Goal: Information Seeking & Learning: Find contact information

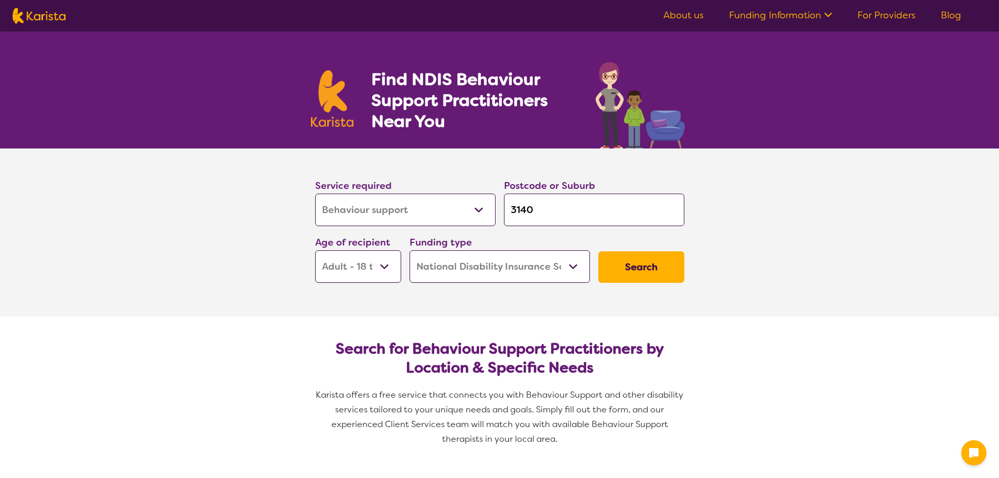
select select "Behaviour support"
select select "AD"
select select "NDIS"
select select "Behaviour support"
select select "AD"
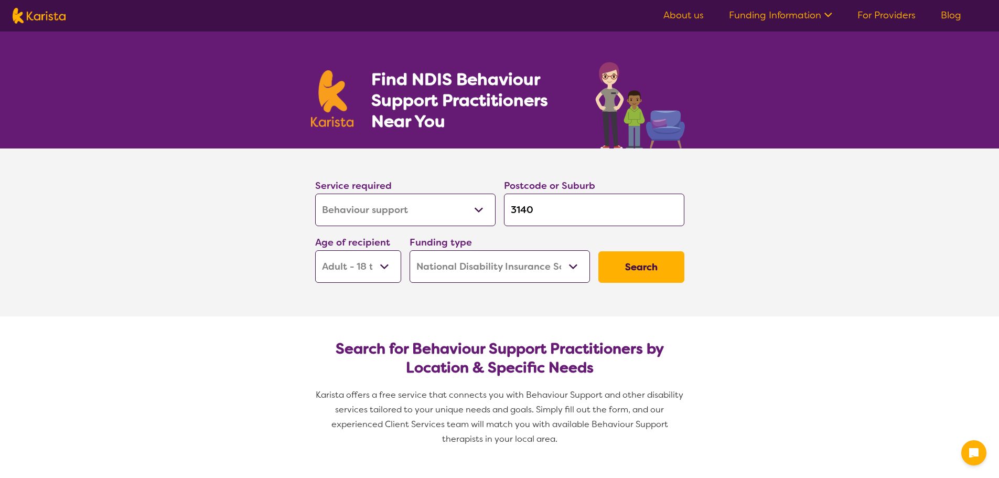
select select "NDIS"
drag, startPoint x: 575, startPoint y: 218, endPoint x: 475, endPoint y: 218, distance: 99.6
click at [475, 218] on div "Service required Allied Health Assistant Assessment ([MEDICAL_DATA] or [MEDICAL…" at bounding box center [499, 230] width 377 height 113
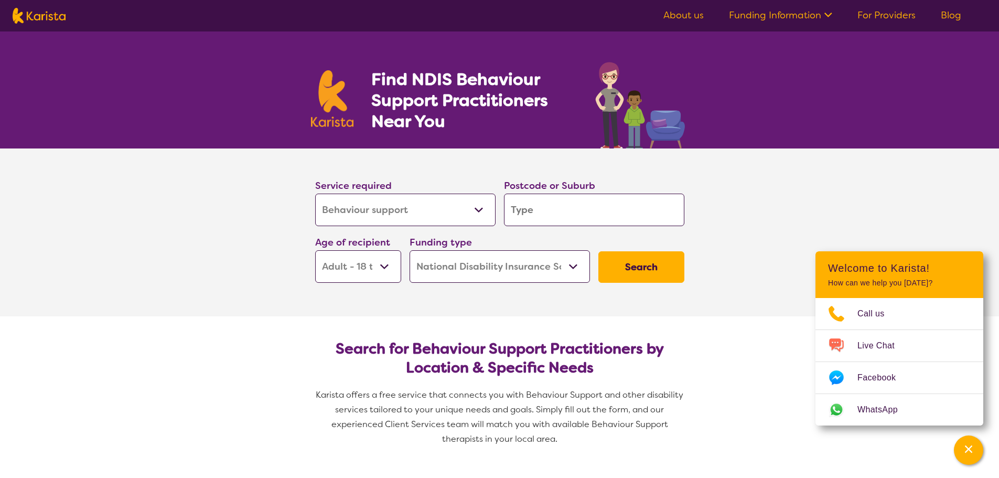
click at [580, 208] on input "search" at bounding box center [594, 209] width 180 height 33
type input "3"
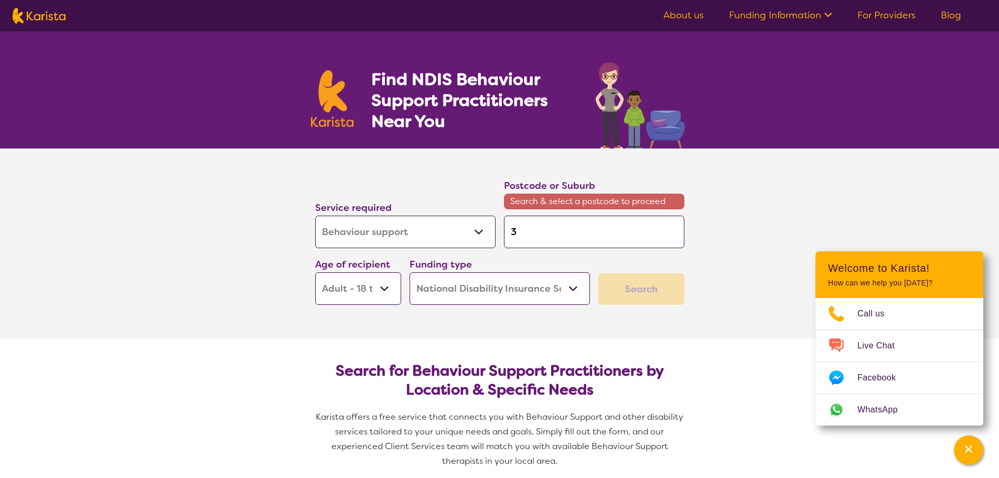
type input "38"
type input "381"
type input "3810"
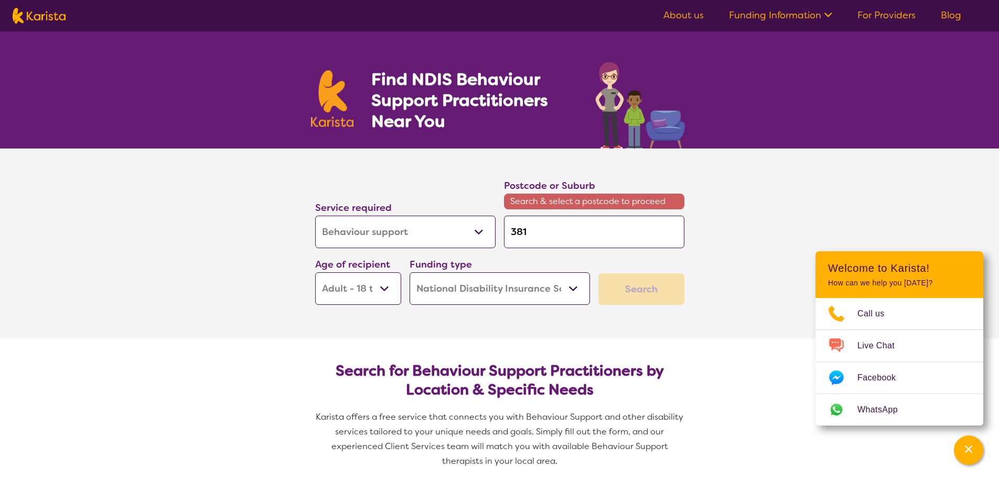
type input "3810"
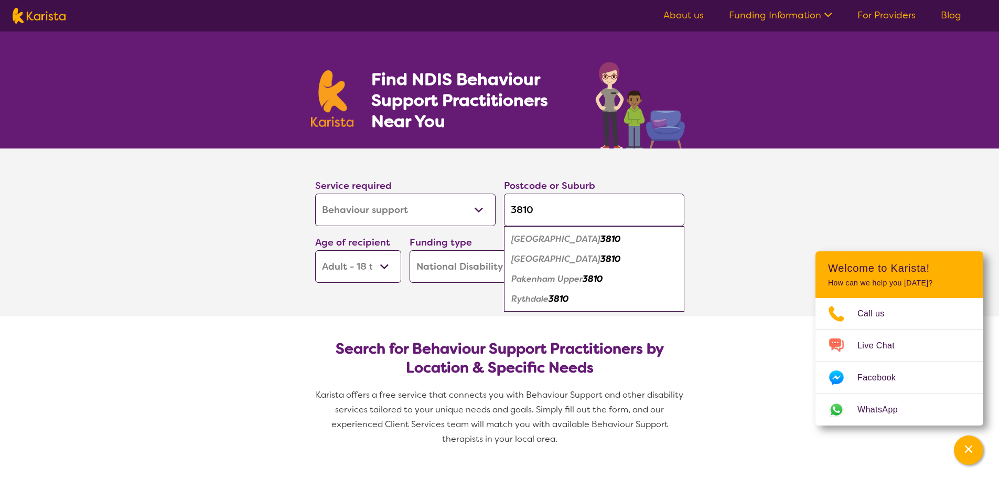
type input "3810"
click at [581, 239] on div "Pakenham 3810" at bounding box center [594, 239] width 170 height 20
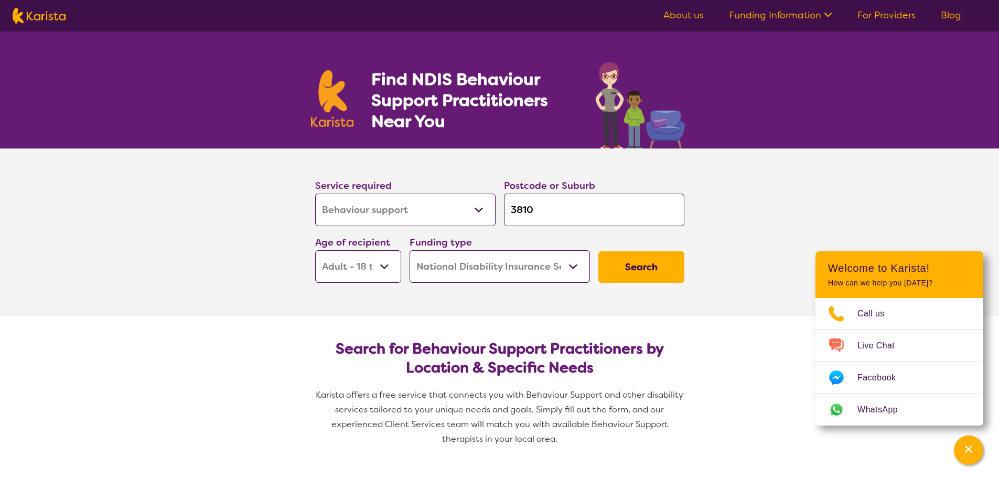
click at [384, 266] on select "Early Childhood - 0 to 9 Child - 10 to 11 Adolescent - 12 to 17 Adult - 18 to 6…" at bounding box center [358, 266] width 86 height 33
select select "AS"
click at [315, 250] on select "Early Childhood - 0 to 9 Child - 10 to 11 Adolescent - 12 to 17 Adult - 18 to 6…" at bounding box center [358, 266] width 86 height 33
select select "AS"
click at [639, 263] on button "Search" at bounding box center [641, 266] width 86 height 31
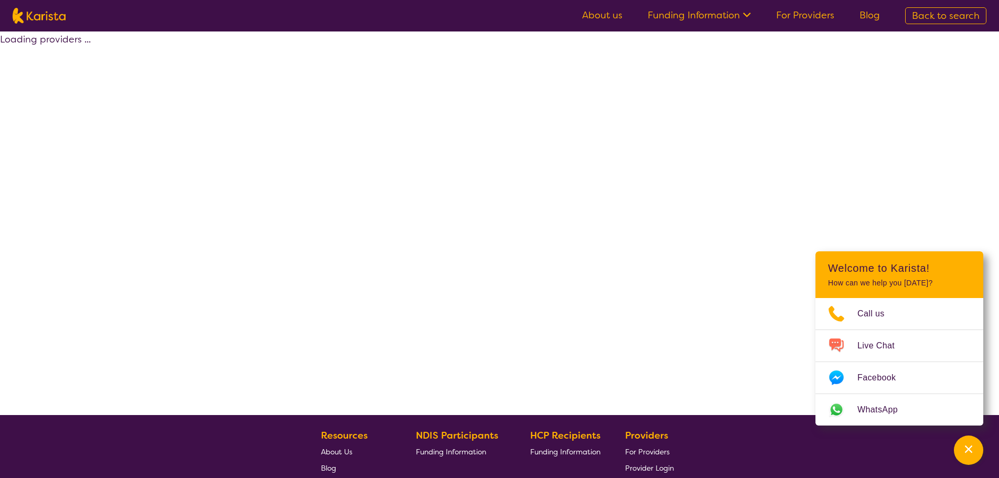
select select "by_score"
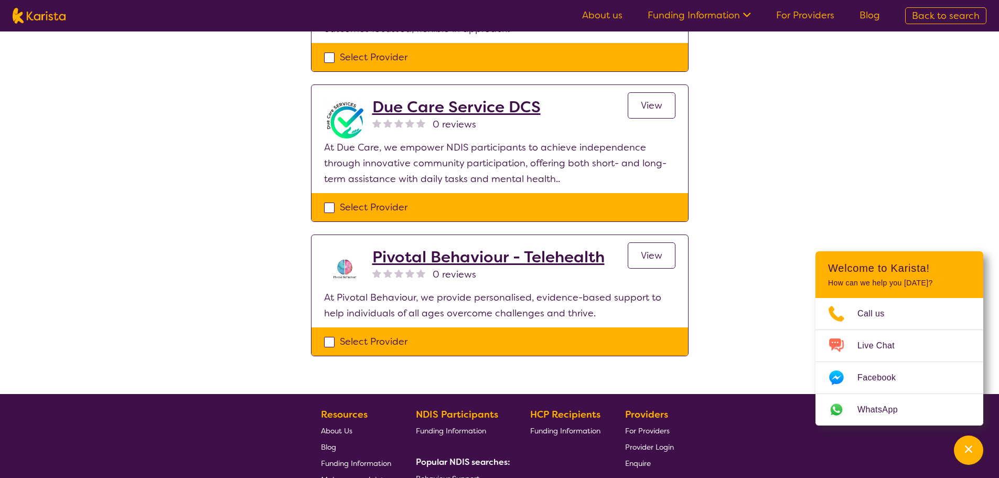
scroll to position [629, 0]
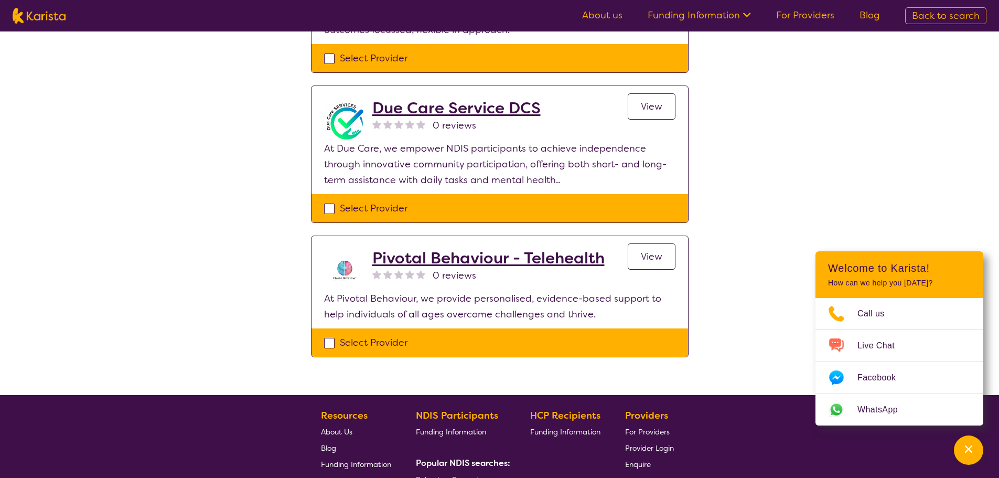
click at [499, 264] on h2 "Pivotal Behaviour - Telehealth" at bounding box center [488, 258] width 232 height 19
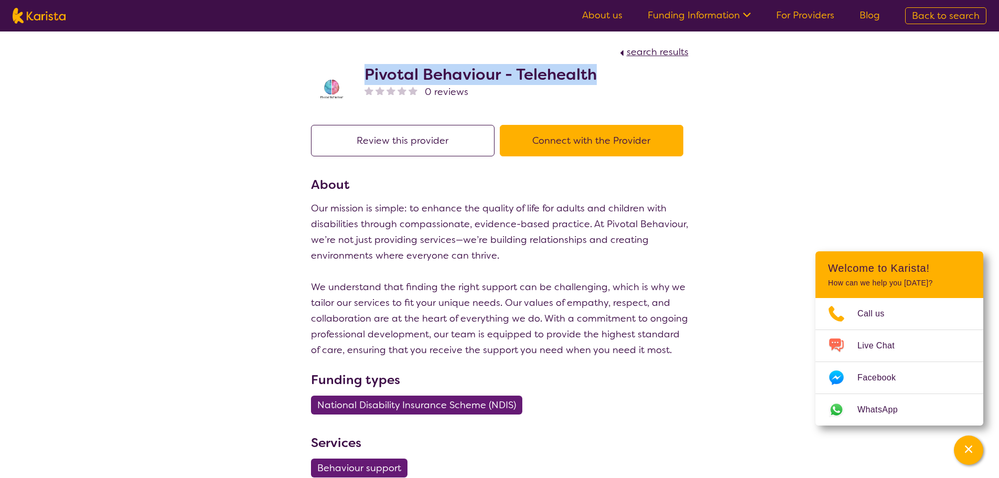
drag, startPoint x: 364, startPoint y: 75, endPoint x: 603, endPoint y: 73, distance: 238.5
click at [603, 73] on div "Pivotal Behaviour - Telehealth 0 reviews" at bounding box center [499, 86] width 377 height 52
select select "by_score"
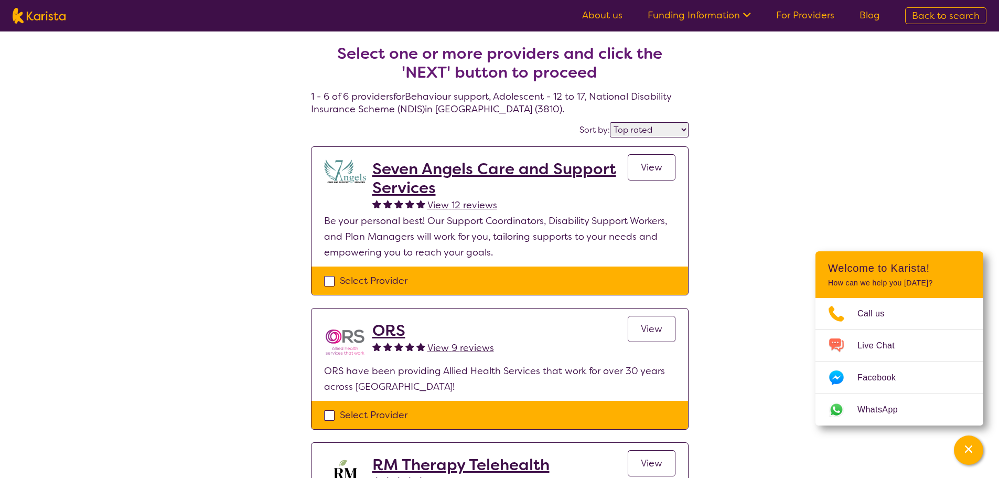
scroll to position [629, 0]
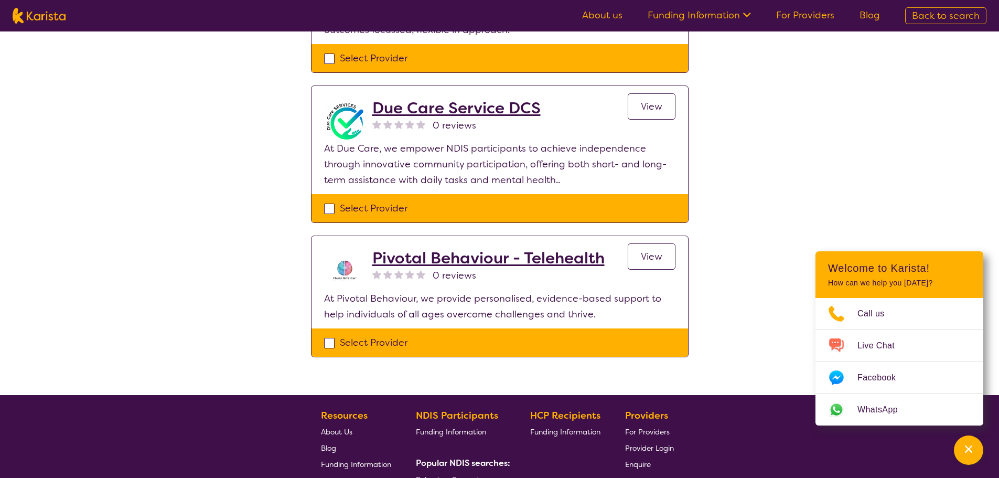
select select "Behaviour support"
select select "AS"
select select "NDIS"
select select "Behaviour support"
select select "AS"
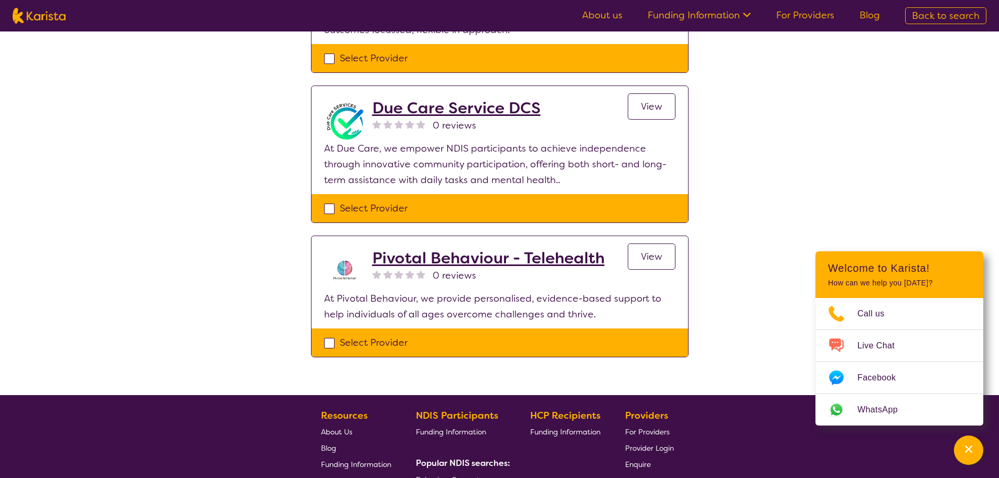
select select "NDIS"
